Goal: Check status: Check status

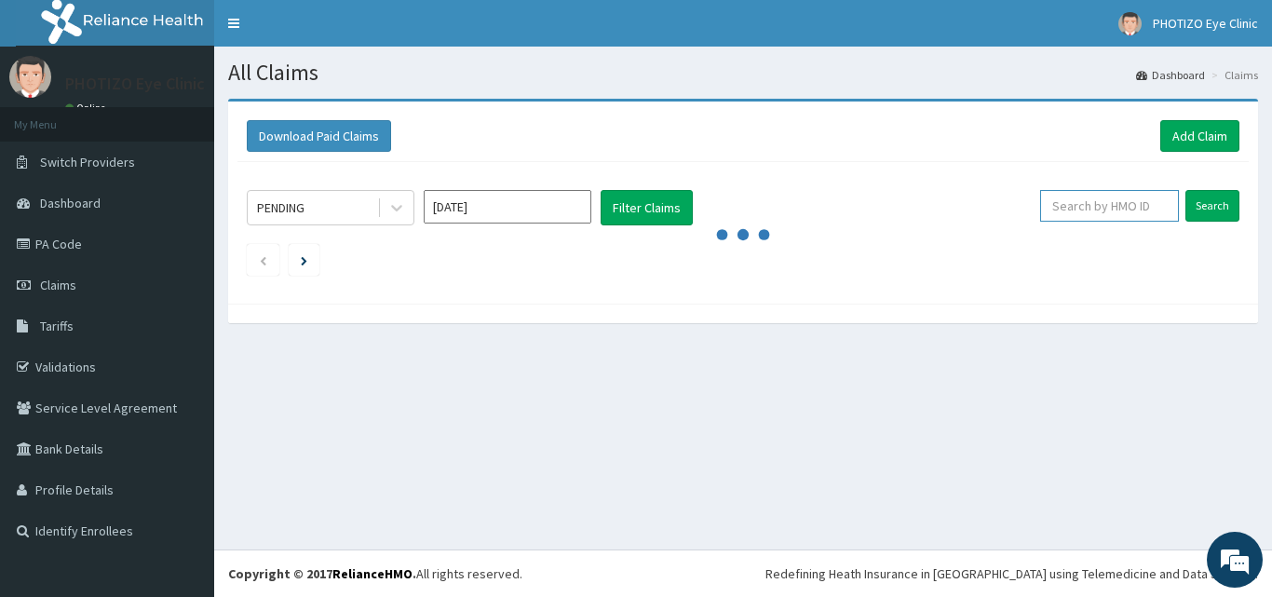
click at [1160, 216] on input "text" at bounding box center [1109, 206] width 139 height 32
type input "RLD/10064/B"
click at [1214, 197] on input "Search" at bounding box center [1213, 206] width 54 height 32
click at [1218, 206] on input "Search" at bounding box center [1213, 206] width 54 height 32
click at [1189, 190] on input "Search" at bounding box center [1213, 206] width 54 height 32
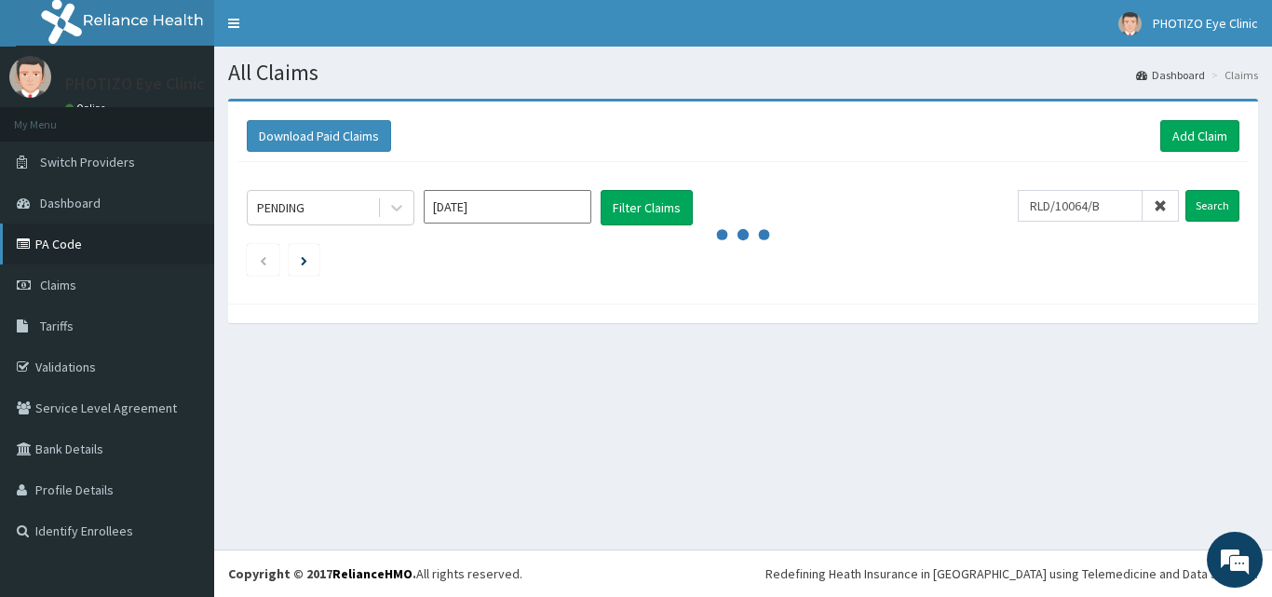
click at [80, 236] on link "PA Code" at bounding box center [107, 244] width 214 height 41
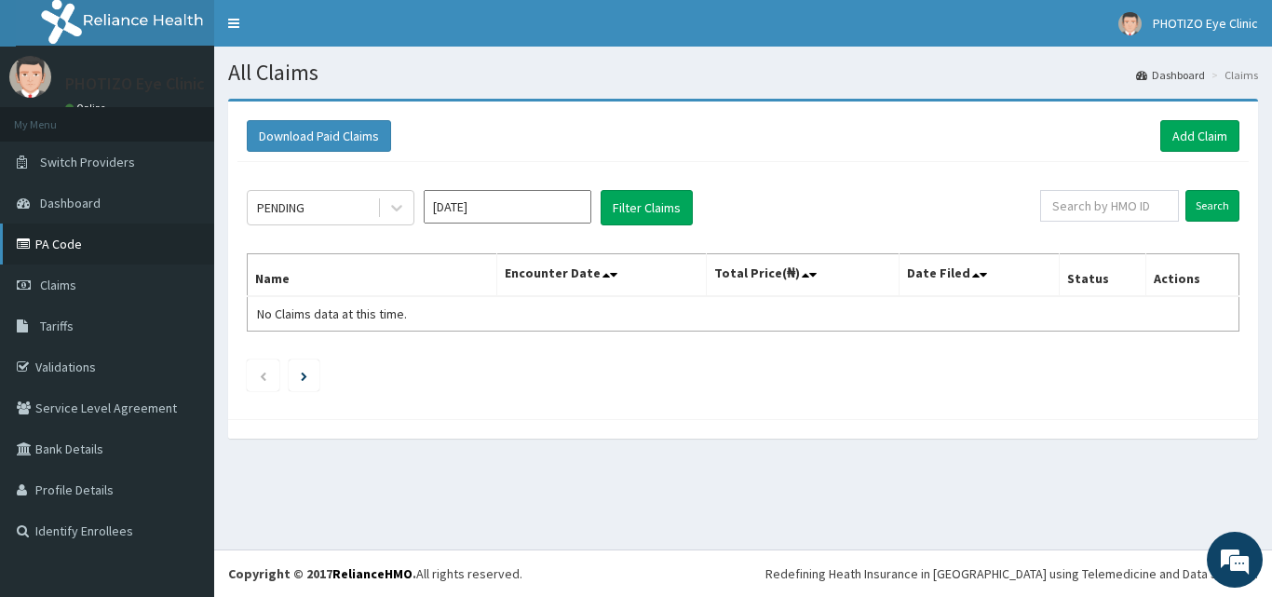
click at [44, 238] on link "PA Code" at bounding box center [107, 244] width 214 height 41
